Goal: Navigation & Orientation: Find specific page/section

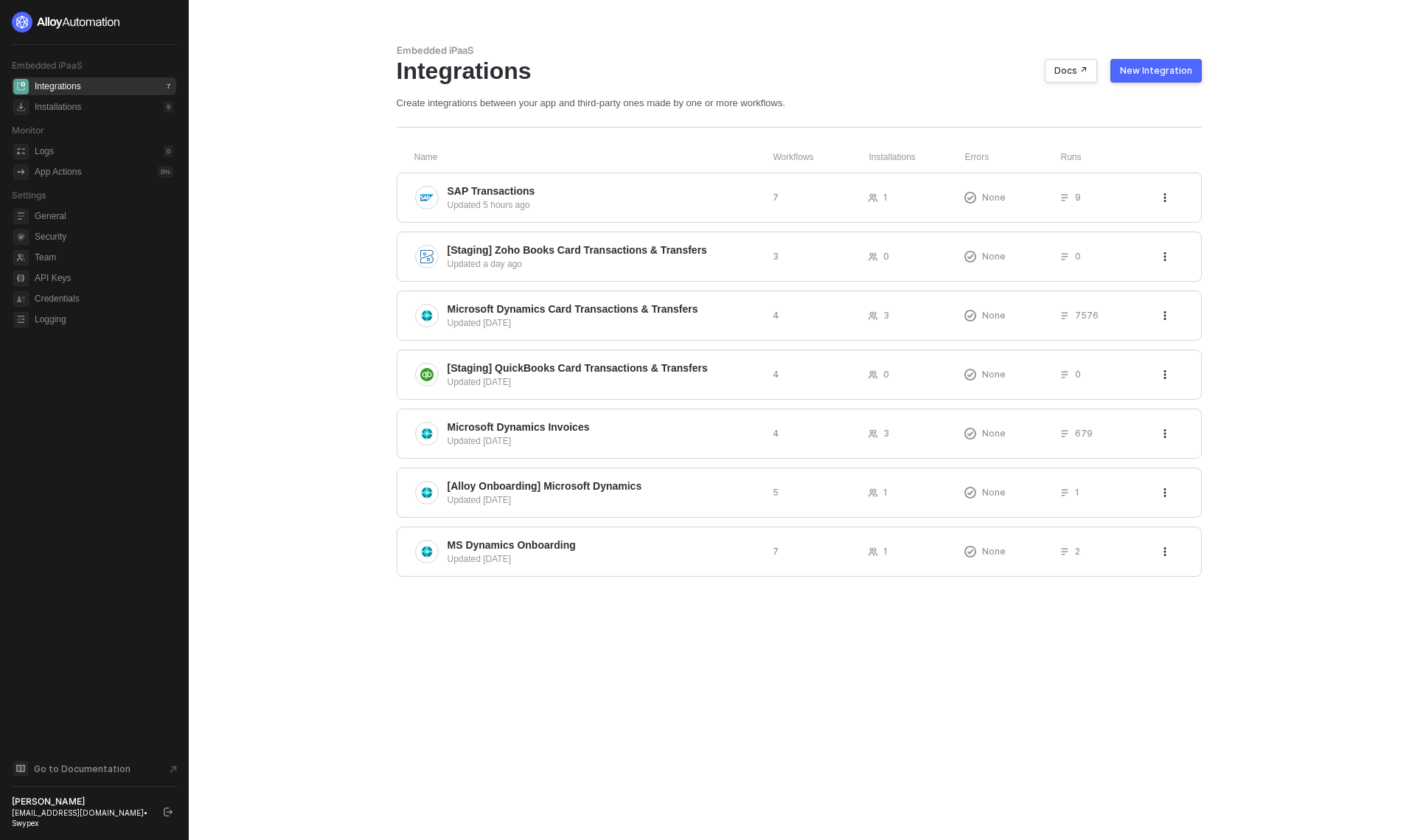
click at [571, 196] on span "SAP Transactions" at bounding box center [604, 190] width 314 height 14
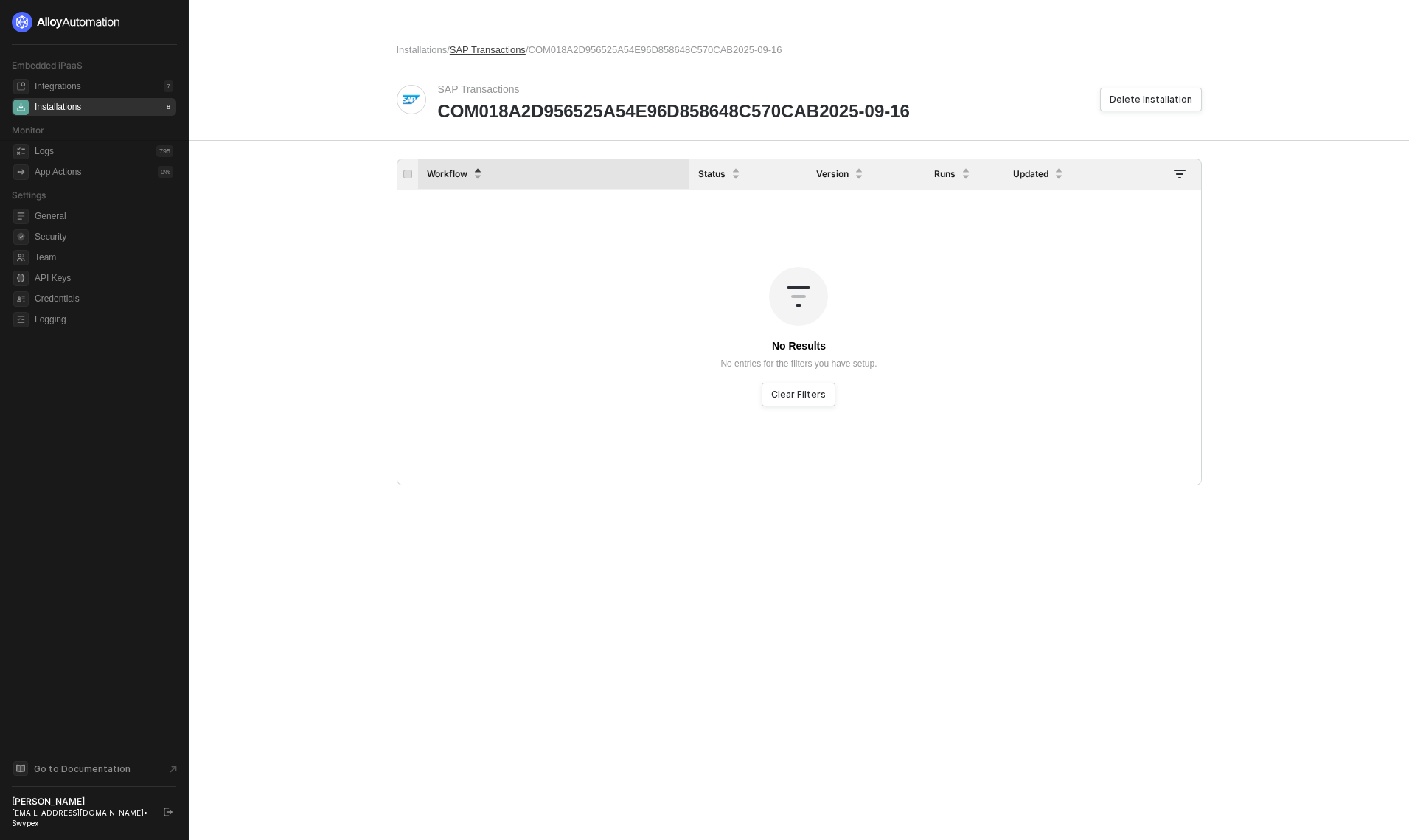
click at [490, 54] on span "SAP Transactions" at bounding box center [487, 50] width 76 height 12
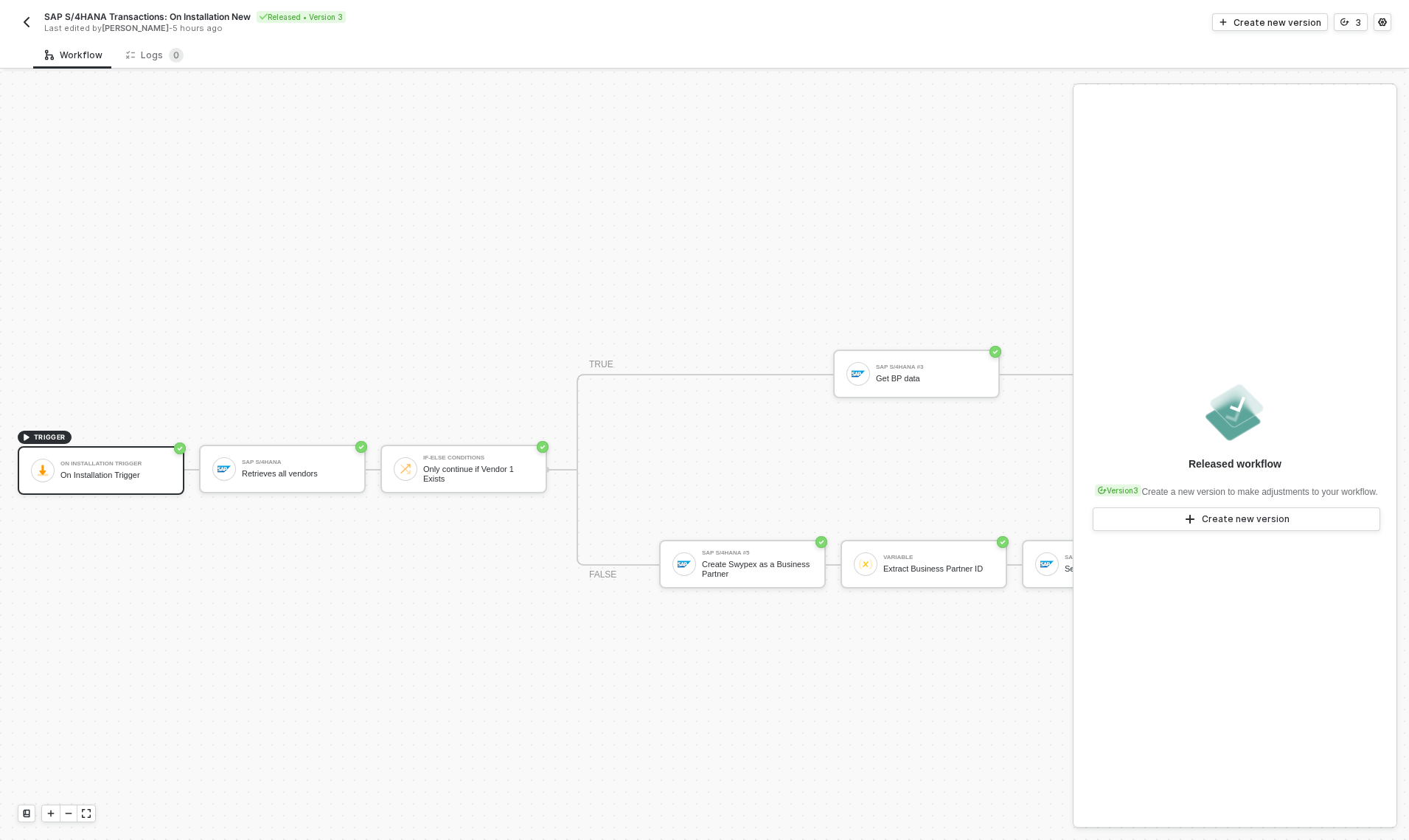
scroll to position [38, 0]
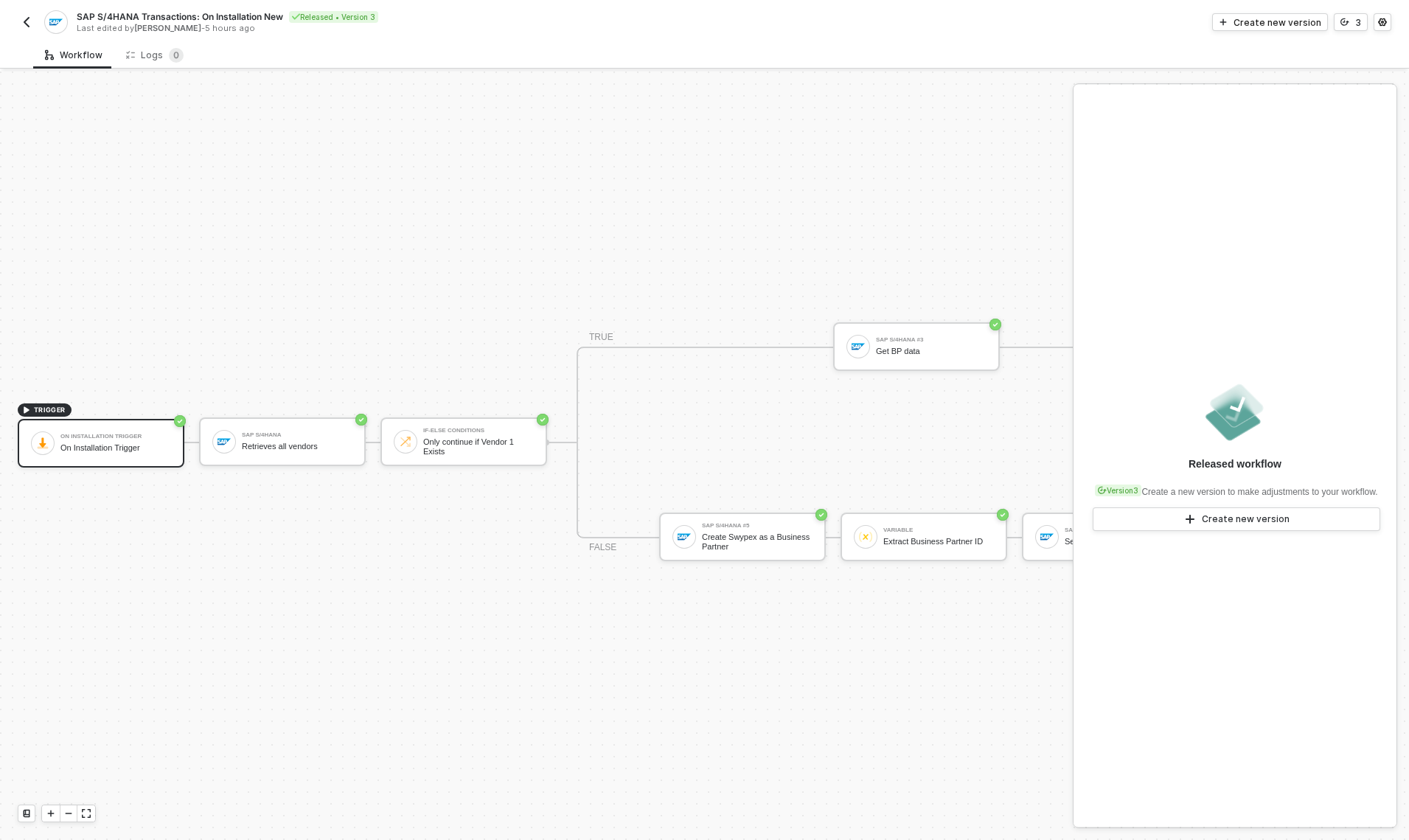
click at [21, 24] on img "button" at bounding box center [27, 22] width 12 height 12
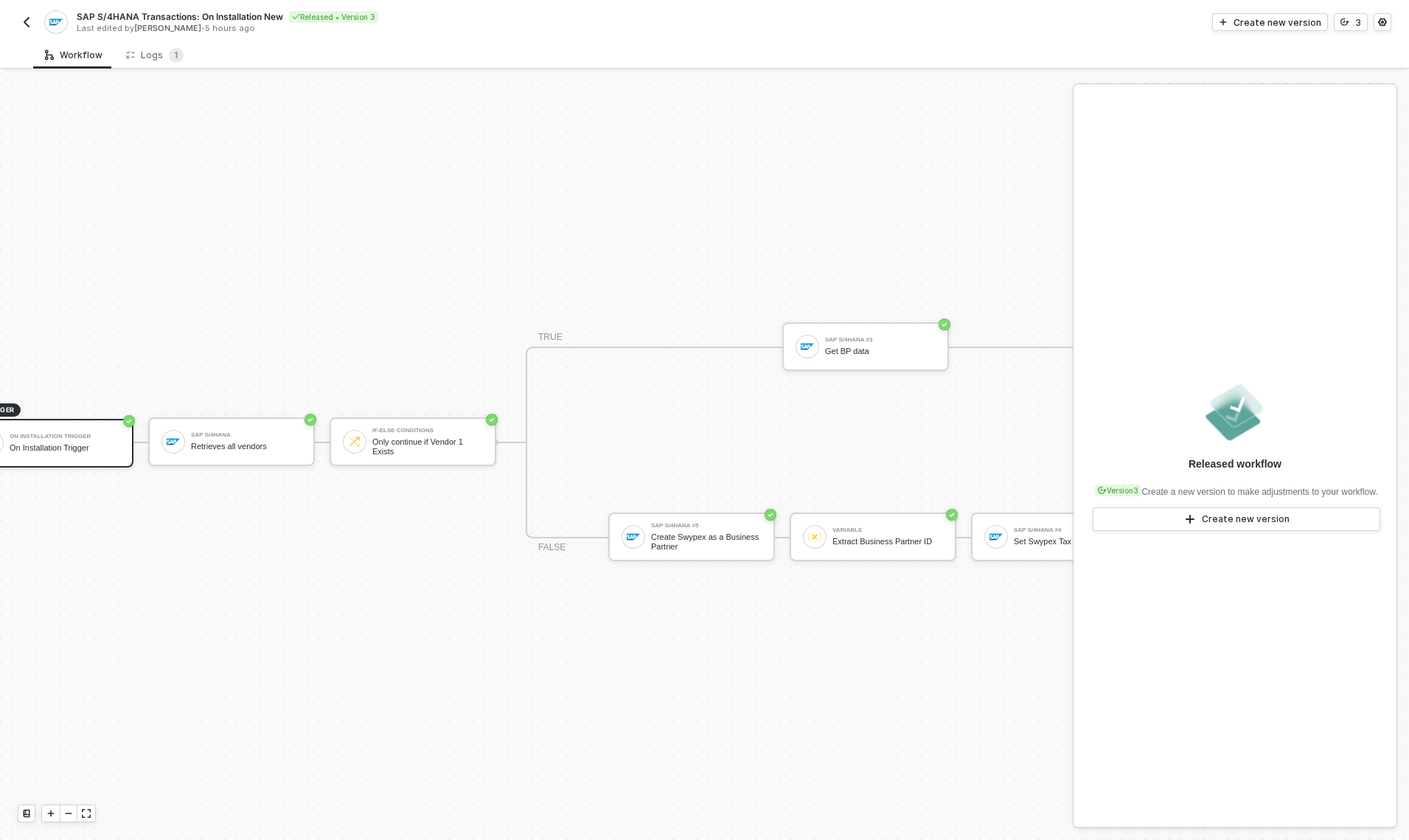
scroll to position [38, 217]
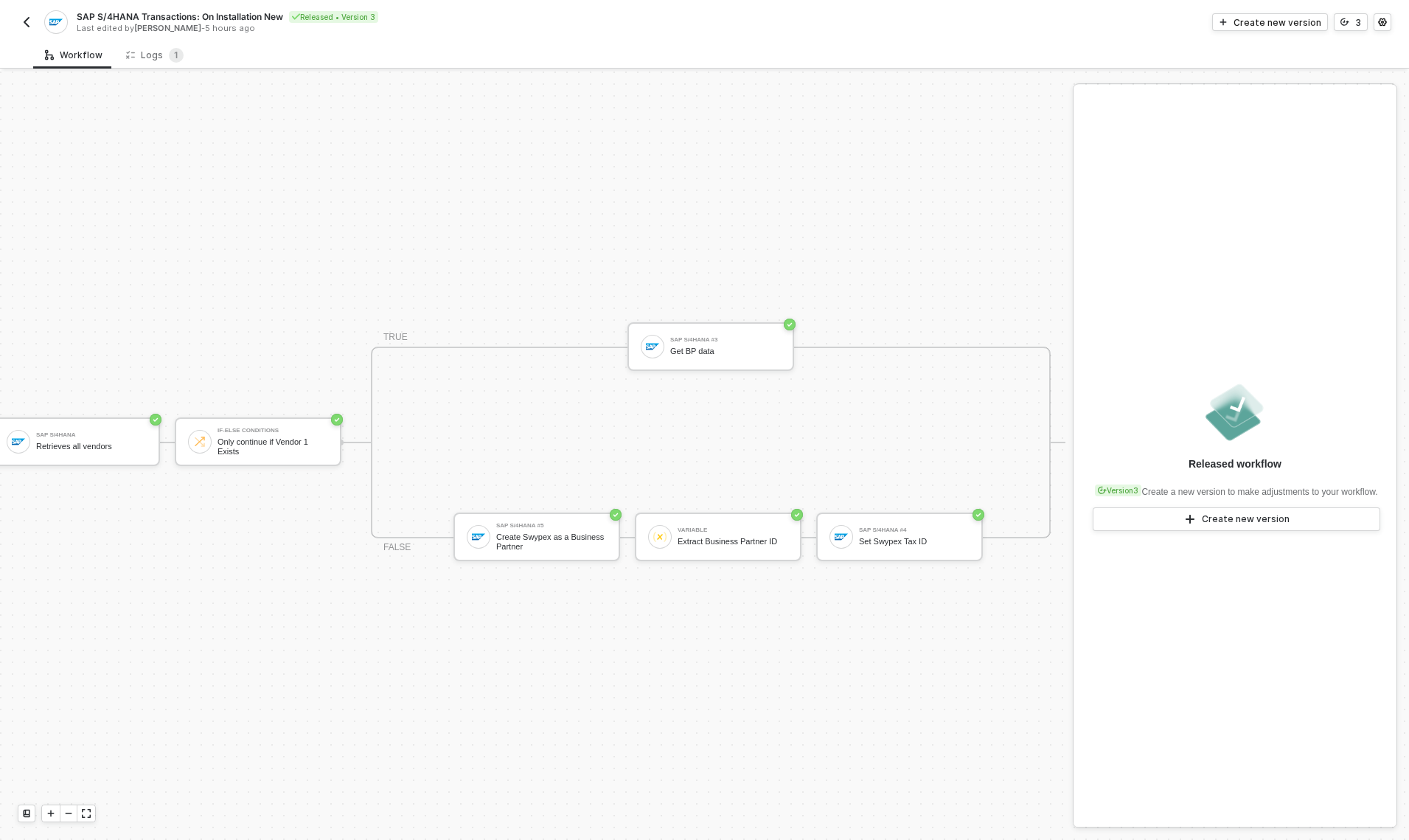
click at [25, 24] on img "button" at bounding box center [27, 22] width 12 height 12
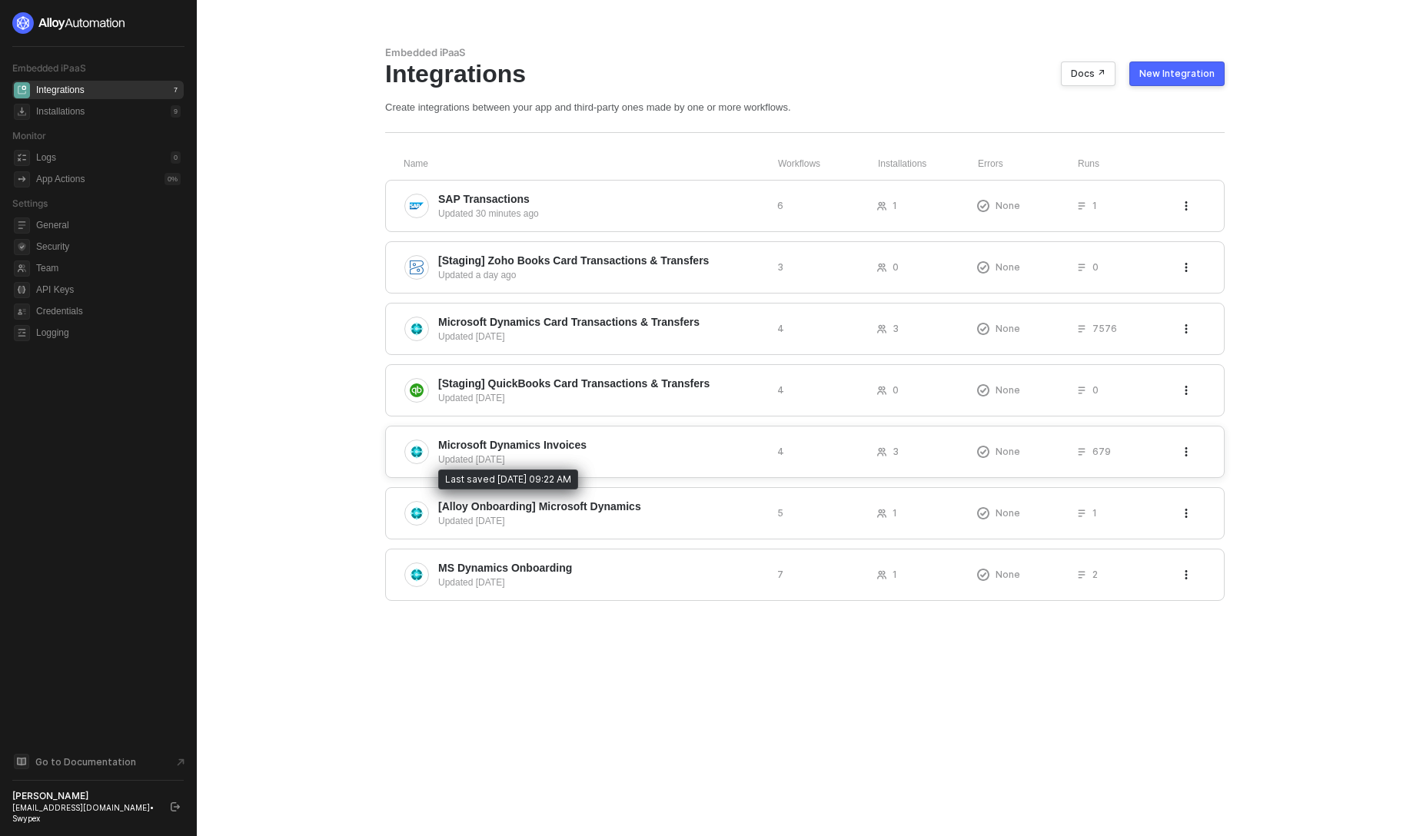
click at [644, 460] on div "Updated [DATE]" at bounding box center [601, 460] width 327 height 14
click at [668, 337] on div "Updated [DATE]" at bounding box center [601, 337] width 327 height 14
